Goal: Transaction & Acquisition: Purchase product/service

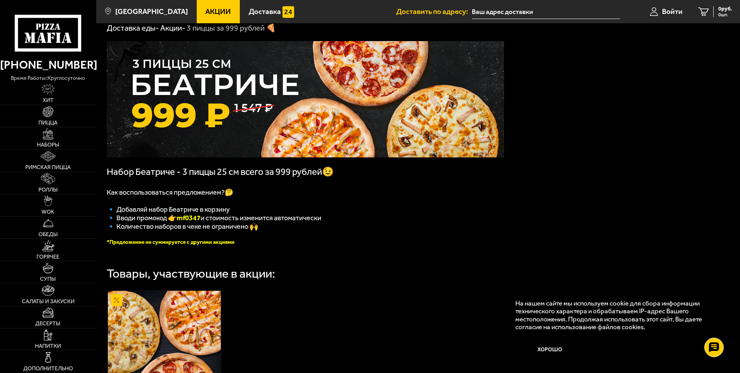
scroll to position [116, 0]
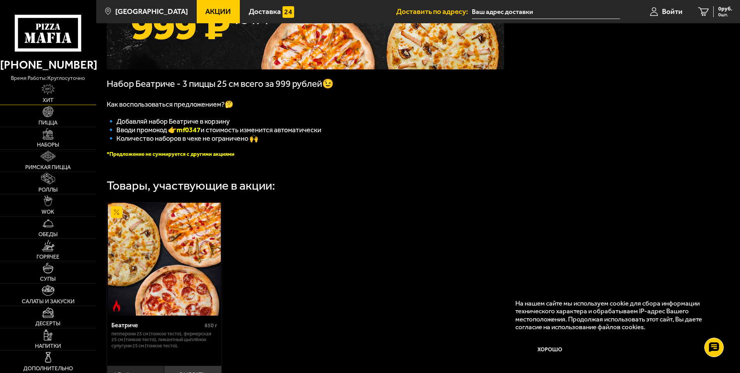
click at [71, 99] on link "Хит" at bounding box center [48, 94] width 96 height 22
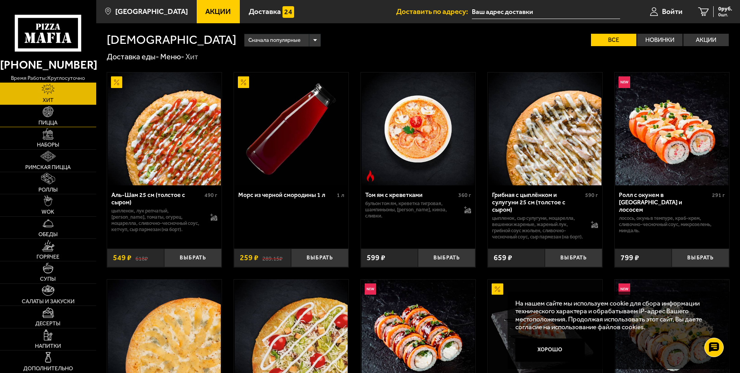
click at [61, 118] on link "Пицца" at bounding box center [48, 116] width 96 height 22
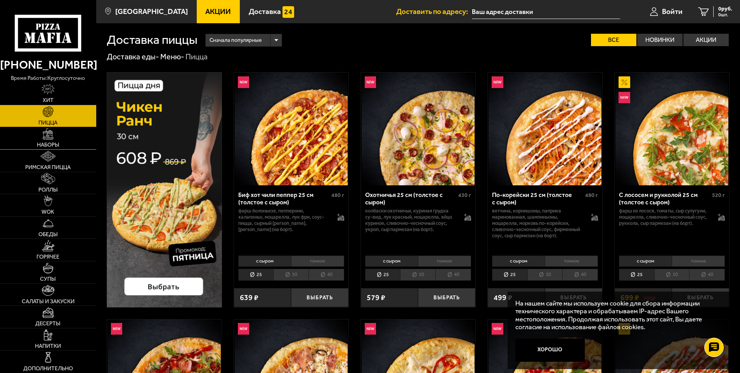
click at [60, 144] on link "Наборы" at bounding box center [48, 138] width 96 height 22
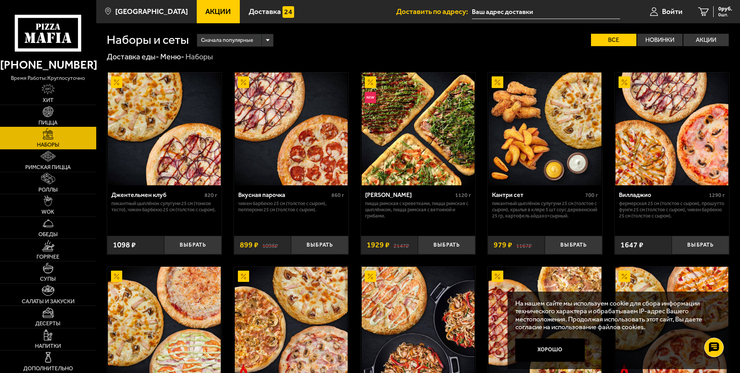
click at [64, 120] on link "Пицца" at bounding box center [48, 116] width 96 height 22
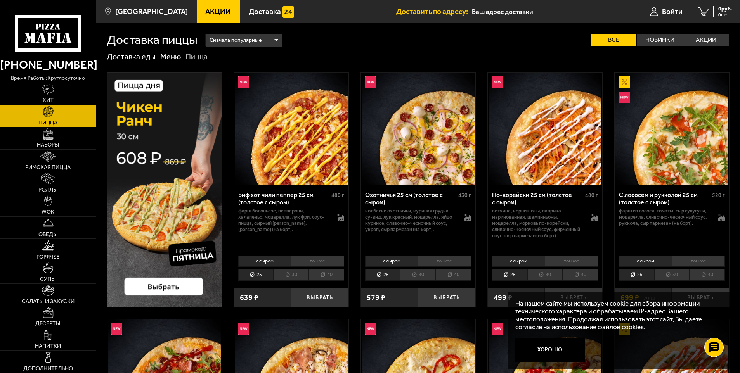
scroll to position [39, 0]
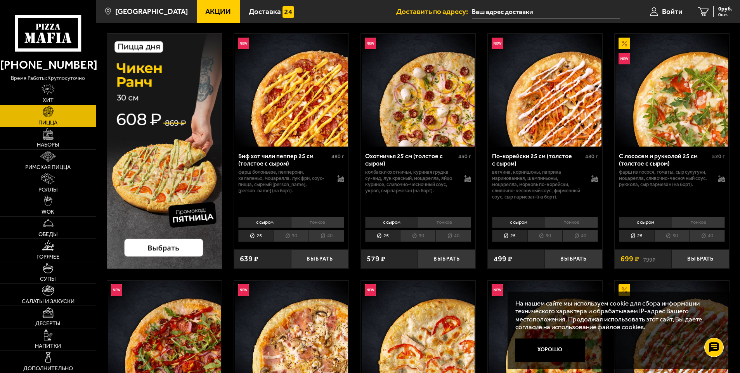
click at [298, 237] on li "30" at bounding box center [290, 236] width 35 height 12
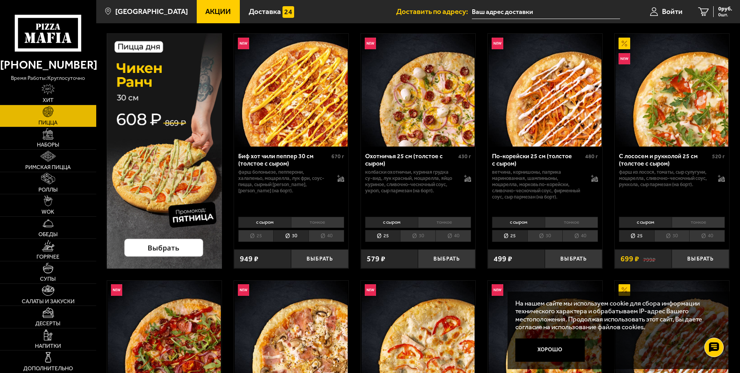
click at [324, 237] on li "40" at bounding box center [327, 236] width 36 height 12
click at [293, 234] on li "30" at bounding box center [290, 236] width 35 height 12
